Goal: Task Accomplishment & Management: Manage account settings

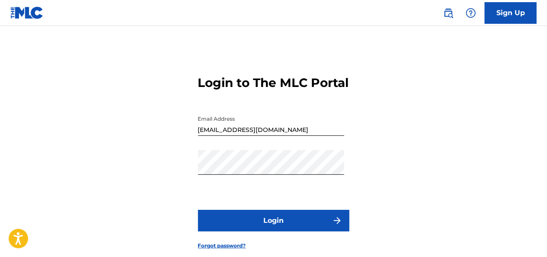
click at [318, 231] on button "Login" at bounding box center [273, 221] width 151 height 22
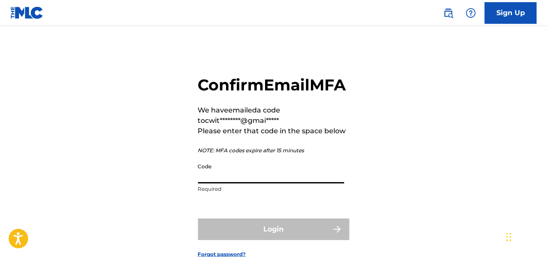
click at [236, 183] on input "Code" at bounding box center [271, 171] width 146 height 25
click at [234, 183] on input "Code" at bounding box center [271, 171] width 146 height 25
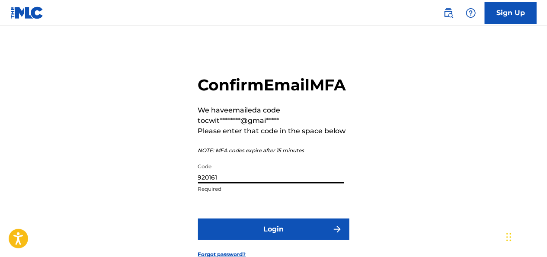
type input "920161"
click at [293, 240] on button "Login" at bounding box center [273, 229] width 151 height 22
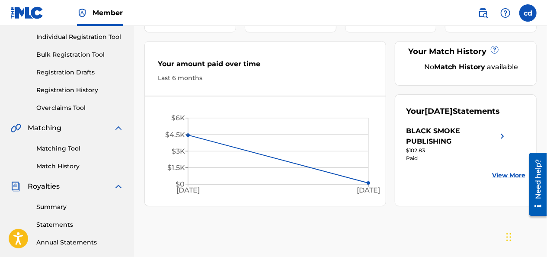
scroll to position [99, 0]
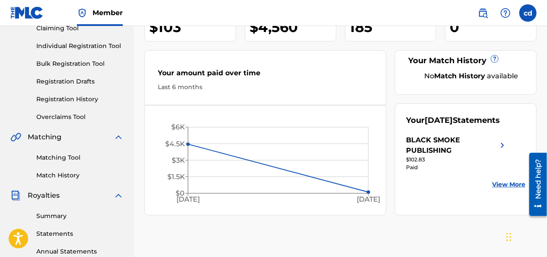
click at [0, 158] on html "Accessibility Screen-Reader Guide, Feedback, and Issue Reporting | New window C…" at bounding box center [273, 29] width 547 height 257
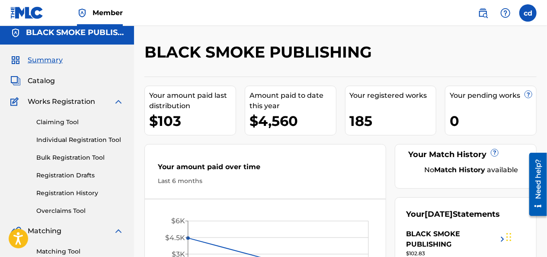
scroll to position [3, 0]
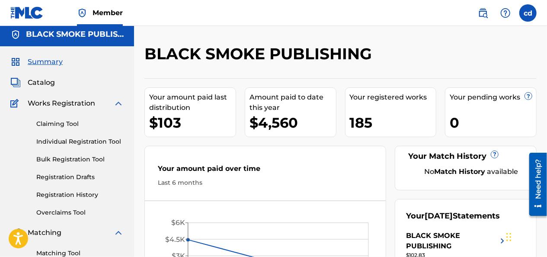
click at [0, 188] on html "Accessibility Screen-Reader Guide, Feedback, and Issue Reporting | New window C…" at bounding box center [273, 125] width 547 height 257
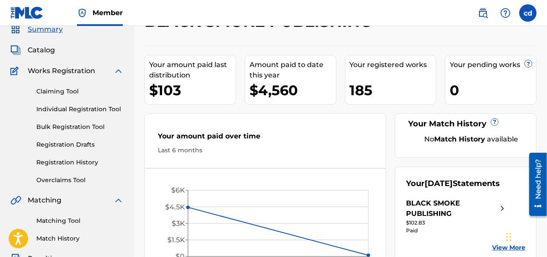
scroll to position [0, 0]
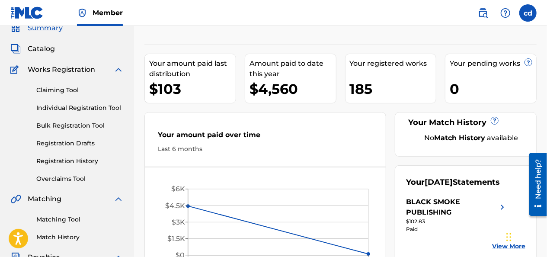
scroll to position [31, 0]
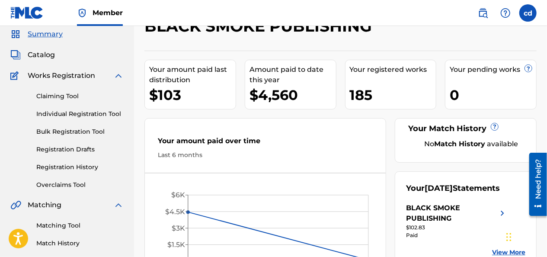
click at [303, 101] on div "$4,560" at bounding box center [292, 94] width 86 height 19
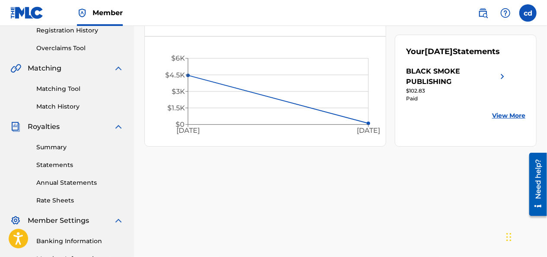
scroll to position [167, 0]
click at [54, 148] on link "Summary" at bounding box center [79, 147] width 87 height 9
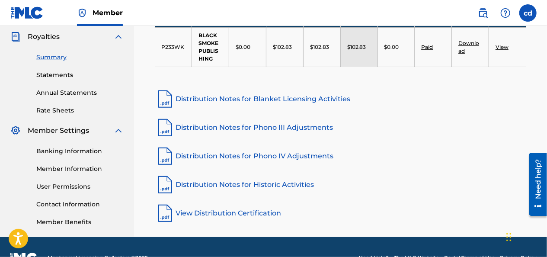
scroll to position [279, 0]
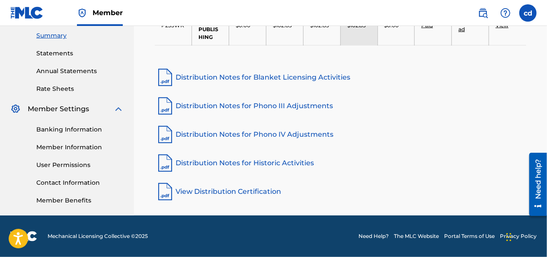
click at [73, 131] on link "Banking Information" at bounding box center [79, 129] width 87 height 9
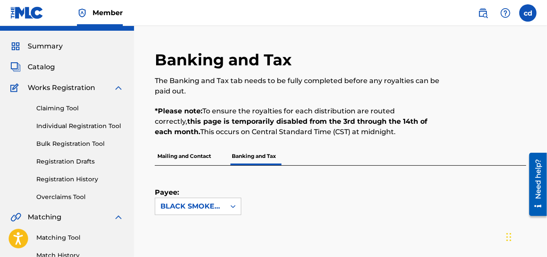
scroll to position [17, 0]
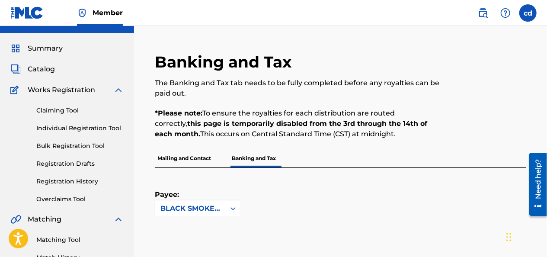
click at [79, 54] on div "Summary Catalog Works Registration Claiming Tool Individual Registration Tool B…" at bounding box center [67, 255] width 134 height 445
click at [61, 54] on div "Summary Catalog Works Registration Claiming Tool Individual Registration Tool B…" at bounding box center [67, 255] width 134 height 445
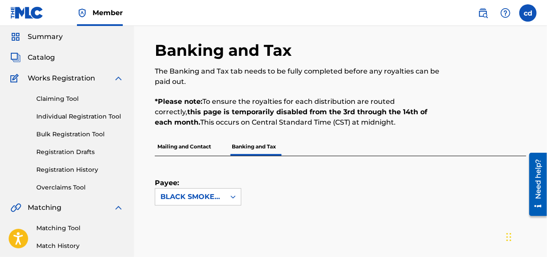
scroll to position [0, 0]
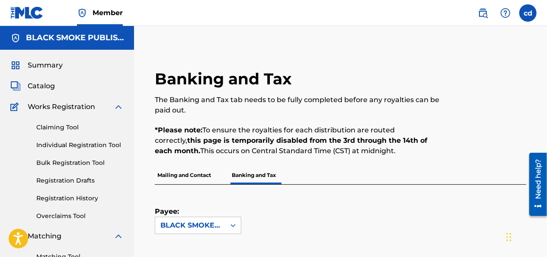
drag, startPoint x: 546, startPoint y: 42, endPoint x: 551, endPoint y: 62, distance: 20.8
click at [546, 62] on html "Accessibility Screen-Reader Guide, Feedback, and Issue Reporting | New window C…" at bounding box center [273, 128] width 547 height 257
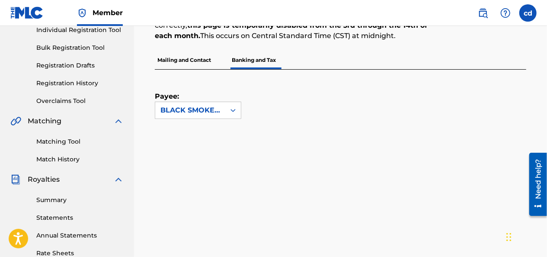
scroll to position [77, 0]
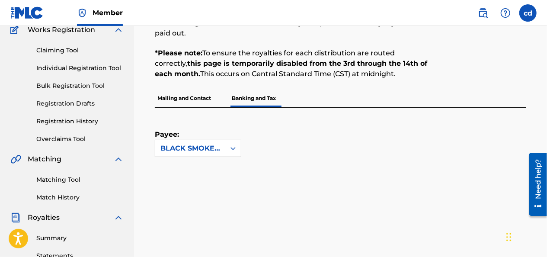
drag, startPoint x: 546, startPoint y: 44, endPoint x: 547, endPoint y: 28, distance: 16.0
click at [546, 28] on html "Accessibility Screen-Reader Guide, Feedback, and Issue Reporting | New window C…" at bounding box center [273, 51] width 547 height 257
drag, startPoint x: 546, startPoint y: 30, endPoint x: 551, endPoint y: 53, distance: 23.4
click at [546, 53] on html "Accessibility Screen-Reader Guide, Feedback, and Issue Reporting | New window C…" at bounding box center [273, 51] width 547 height 257
drag, startPoint x: 546, startPoint y: 48, endPoint x: 551, endPoint y: 61, distance: 14.6
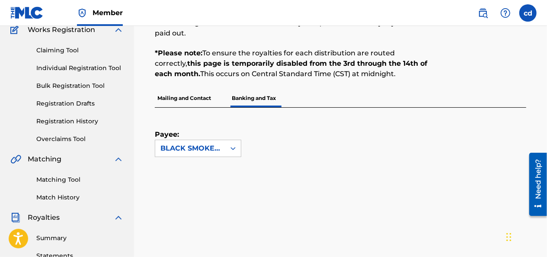
click at [546, 61] on html "Accessibility Screen-Reader Guide, Feedback, and Issue Reporting | New window C…" at bounding box center [273, 51] width 547 height 257
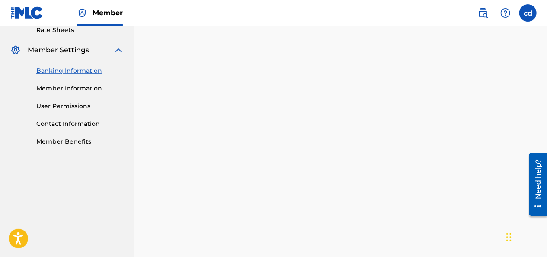
scroll to position [344, 0]
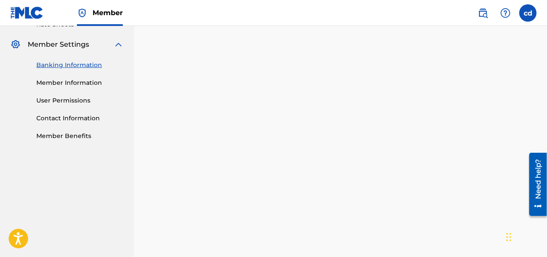
click at [194, 13] on nav "Member cd cd [PERSON_NAME] [EMAIL_ADDRESS][DOMAIN_NAME] Notification Preference…" at bounding box center [273, 13] width 547 height 26
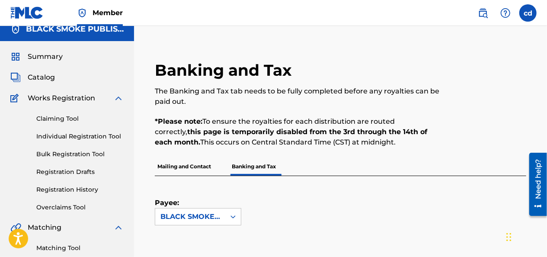
scroll to position [6, 0]
